Goal: Find contact information: Find contact information

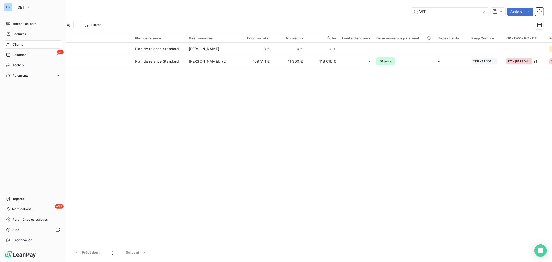
click at [18, 47] on span "Clients" at bounding box center [18, 44] width 10 height 5
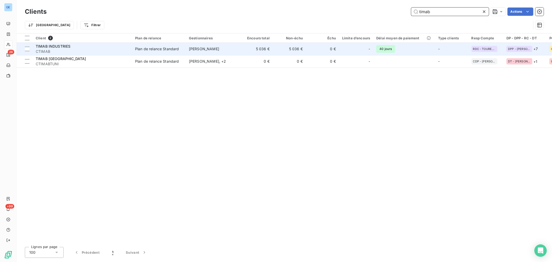
type input "timab"
click at [245, 52] on td "5 036 €" at bounding box center [256, 49] width 33 height 12
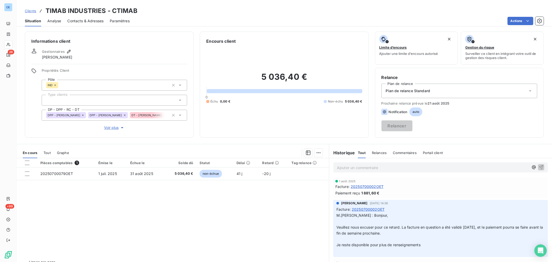
click at [84, 19] on span "Contacts & Adresses" at bounding box center [85, 20] width 36 height 5
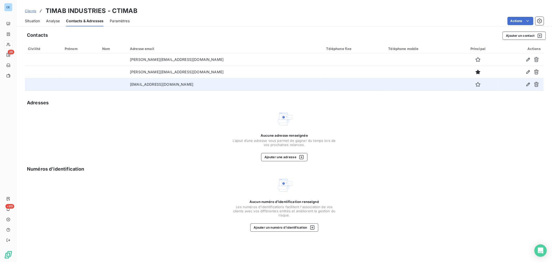
drag, startPoint x: 224, startPoint y: 89, endPoint x: 143, endPoint y: 86, distance: 81.1
click at [143, 86] on td "[EMAIL_ADDRESS][DOMAIN_NAME]" at bounding box center [225, 84] width 196 height 12
copy td "[EMAIL_ADDRESS][DOMAIN_NAME]"
